Goal: Task Accomplishment & Management: Complete application form

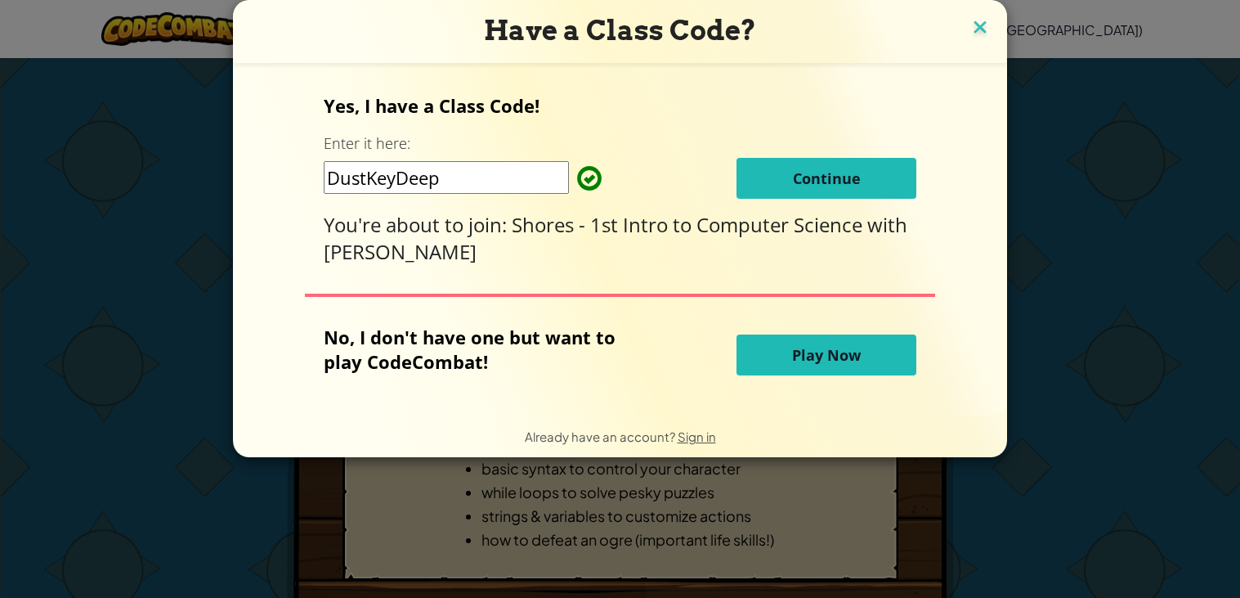
click at [974, 25] on img at bounding box center [979, 28] width 21 height 25
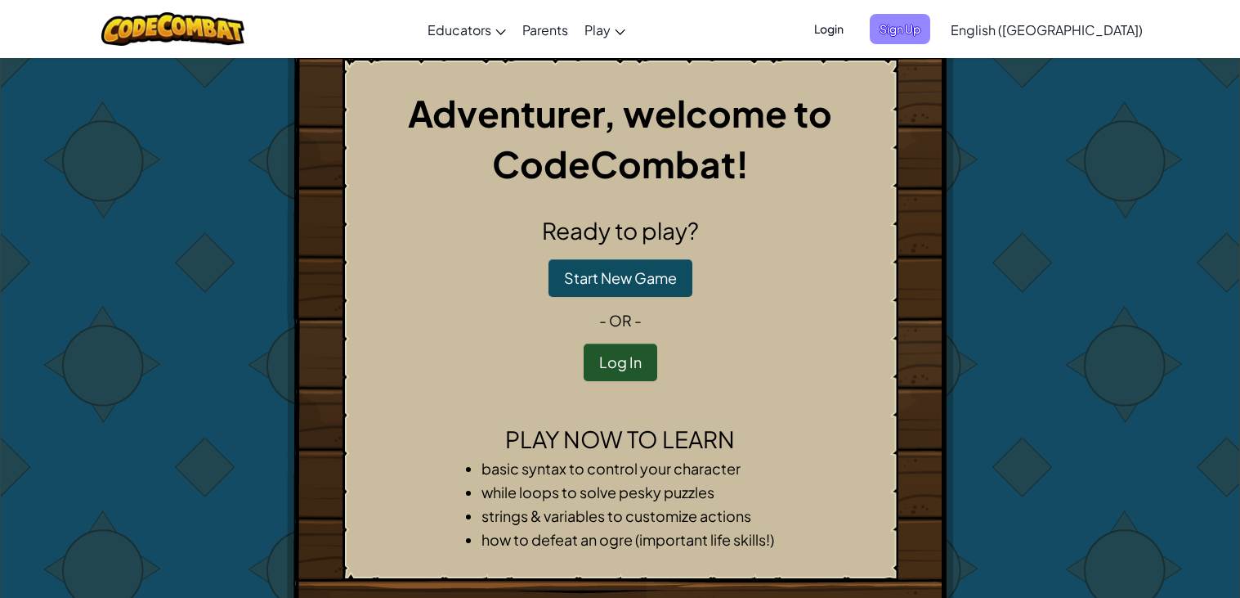
click at [930, 32] on span "Sign Up" at bounding box center [900, 29] width 60 height 30
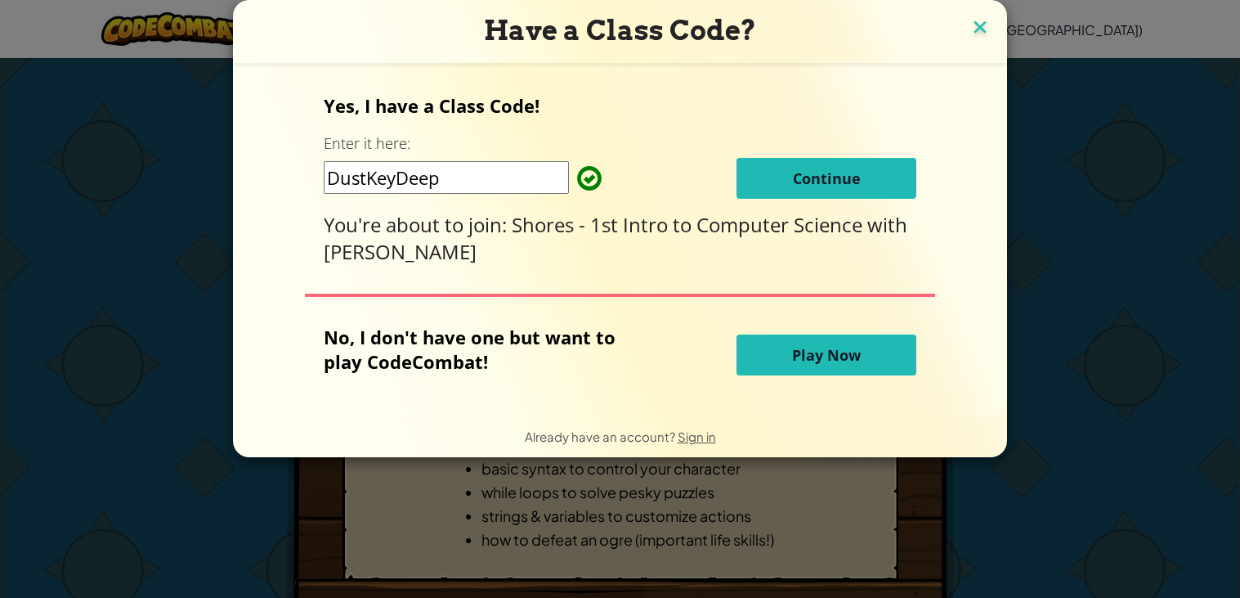
click at [969, 19] on img at bounding box center [979, 28] width 21 height 25
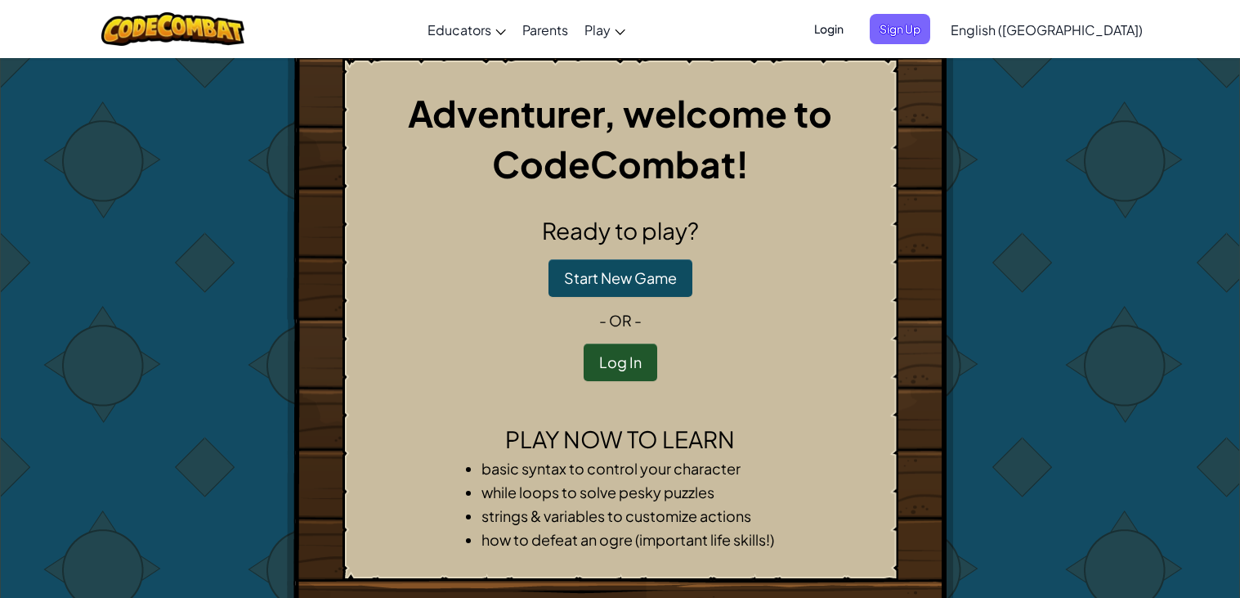
click at [853, 29] on span "Login" at bounding box center [828, 29] width 49 height 30
